Goal: Book appointment/travel/reservation

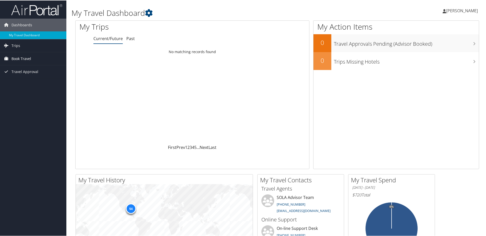
click at [25, 57] on span "Book Travel" at bounding box center [21, 58] width 20 height 13
click at [32, 73] on link "Book/Manage Online Trips" at bounding box center [33, 76] width 66 height 8
click at [39, 67] on link "Approval Request (Beta)" at bounding box center [33, 69] width 66 height 8
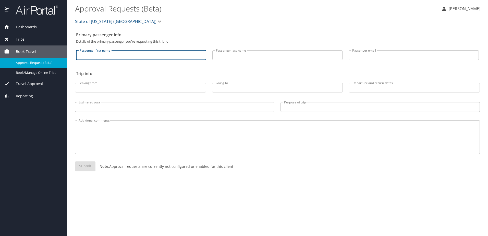
click at [156, 57] on input "Passenger first name" at bounding box center [141, 55] width 130 height 10
type input "Maoqi"
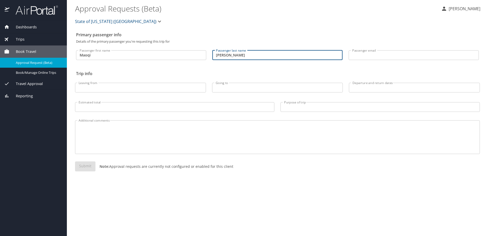
type input "Feng"
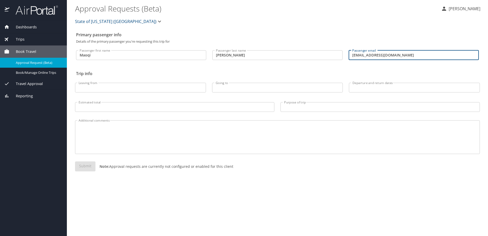
type input "contact@polykalatech.com"
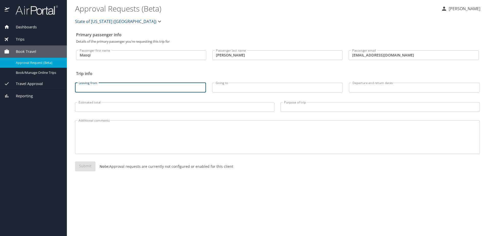
click at [173, 91] on input "Leaving from" at bounding box center [140, 88] width 131 height 10
type input "PSC"
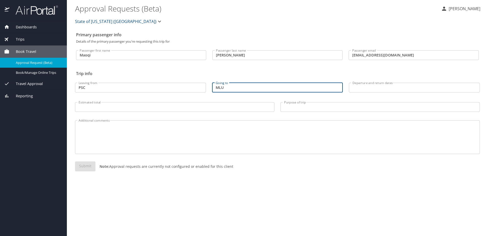
type input "MLU"
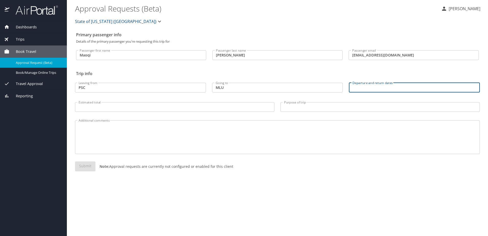
click at [369, 86] on input "Departure and return dates" at bounding box center [414, 88] width 131 height 10
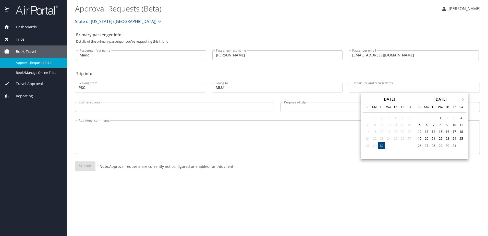
click at [369, 86] on div at bounding box center [244, 118] width 488 height 236
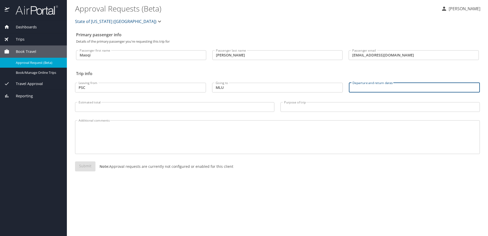
click at [369, 86] on input "Departure and return dates" at bounding box center [414, 88] width 131 height 10
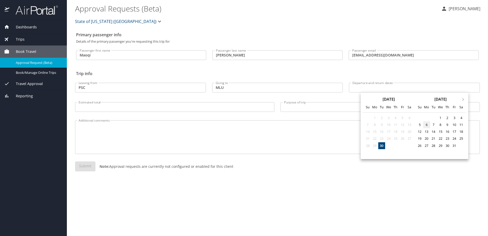
click at [426, 125] on div "6" at bounding box center [427, 124] width 7 height 7
click at [442, 124] on div "8" at bounding box center [440, 124] width 7 height 7
type input "10/06/2025 🠦 10/08/2025"
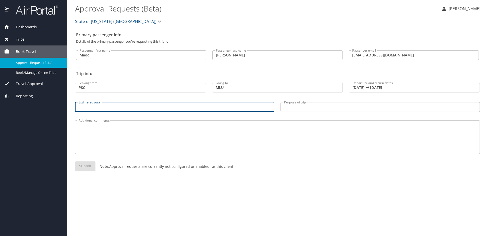
click at [142, 107] on input "Estimated total" at bounding box center [175, 107] width 200 height 10
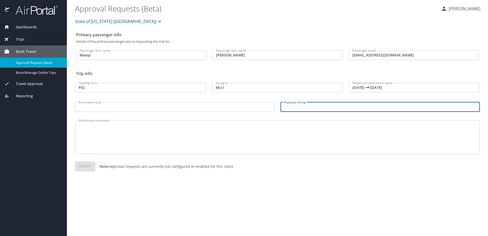
click at [297, 109] on input "Purpose of trip" at bounding box center [381, 107] width 200 height 10
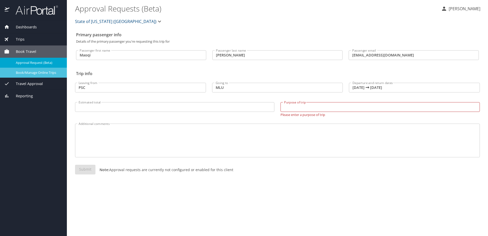
click at [44, 74] on span "Book/Manage Online Trips" at bounding box center [38, 72] width 45 height 5
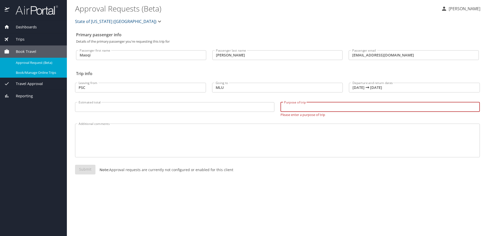
click at [321, 108] on input "Purpose of trip" at bounding box center [381, 107] width 200 height 10
